Goal: Navigation & Orientation: Go to known website

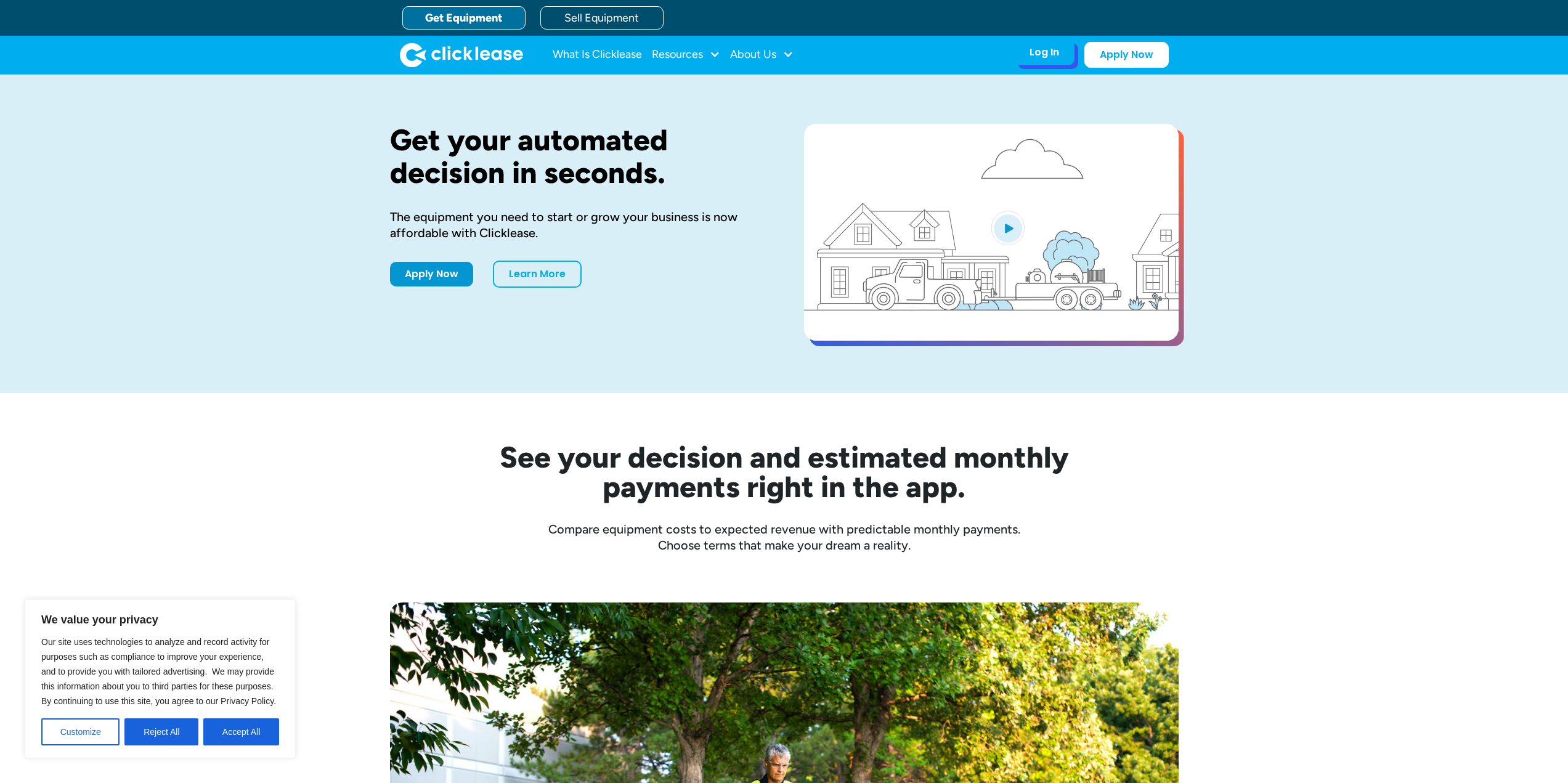
click at [1029, 49] on div "Log In" at bounding box center [1044, 52] width 29 height 12
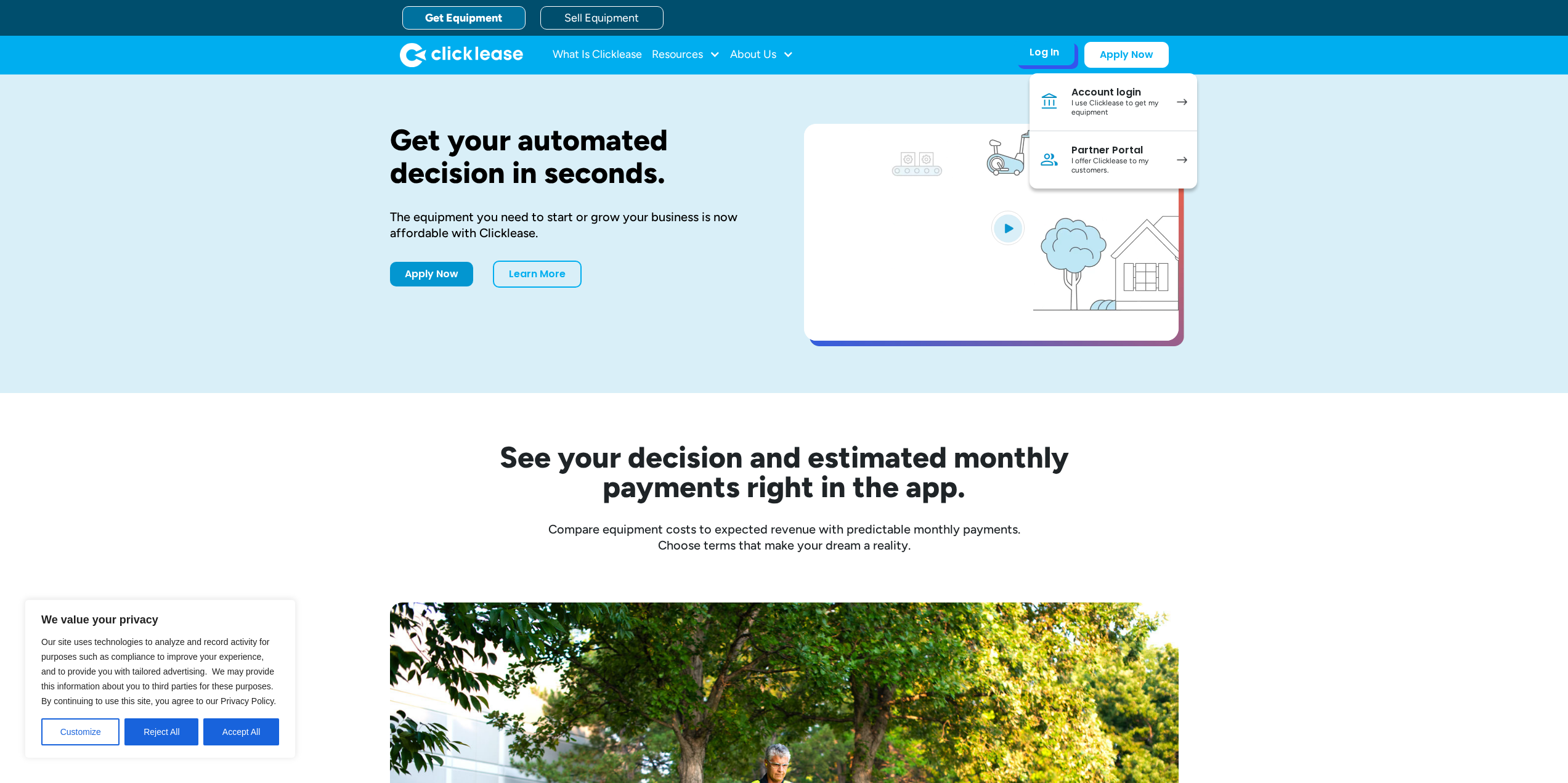
click at [1113, 107] on div "I use Clicklease to get my equipment" at bounding box center [1118, 108] width 93 height 19
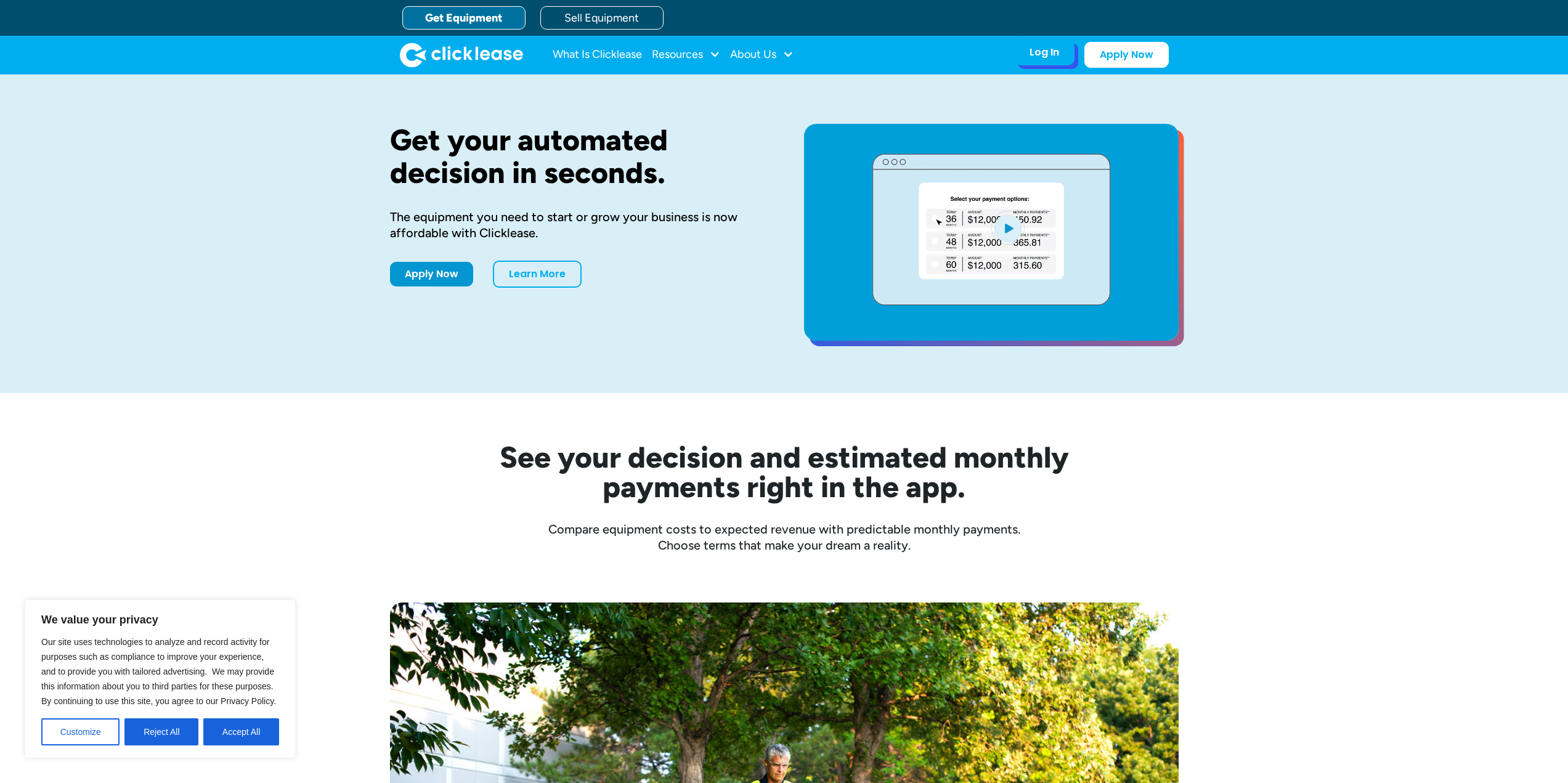
click at [1045, 53] on div "Log In" at bounding box center [1044, 52] width 29 height 12
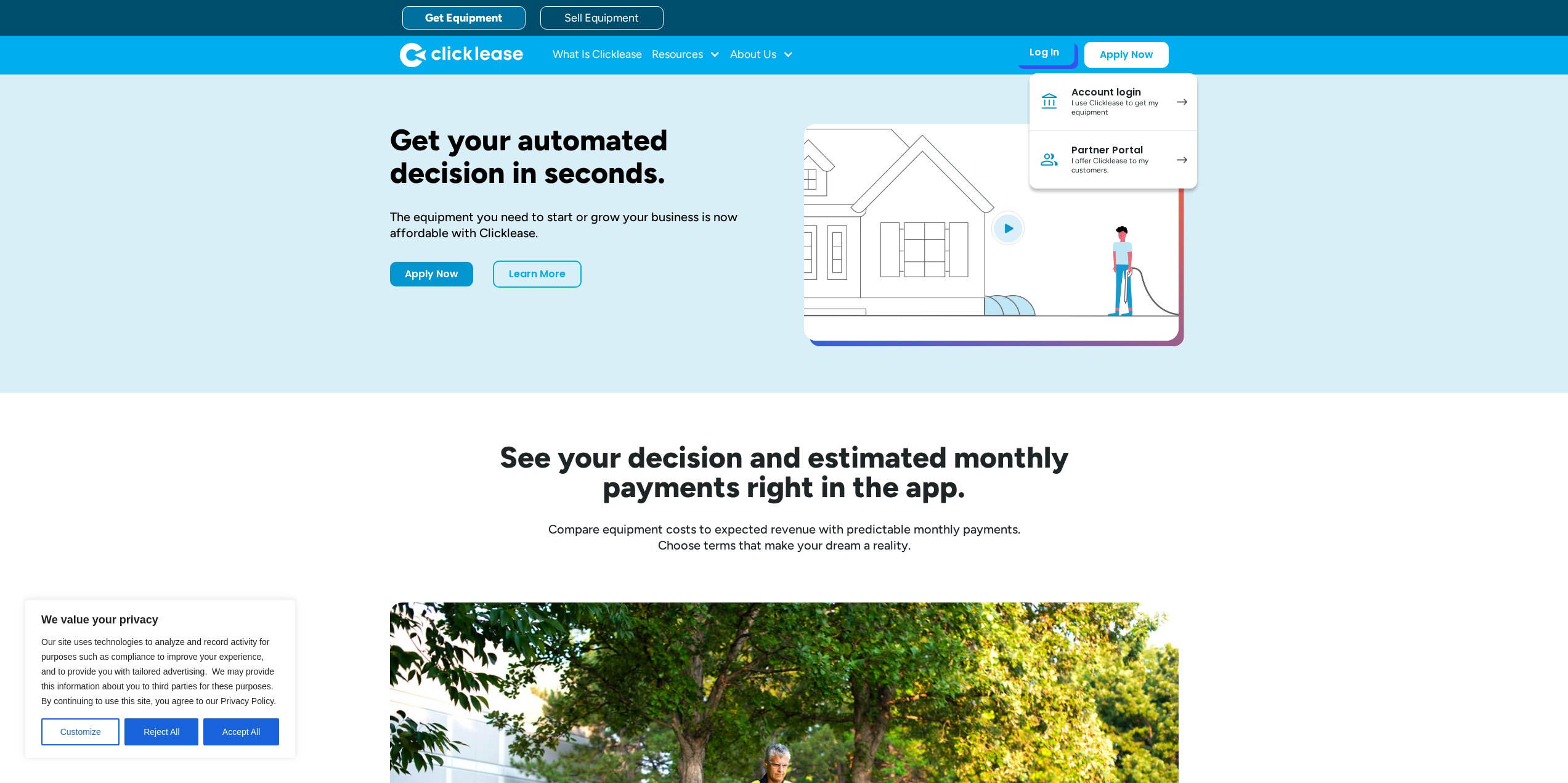
click at [1113, 160] on div "I offer Clicklease to my customers." at bounding box center [1118, 166] width 93 height 19
